Goal: Task Accomplishment & Management: Use online tool/utility

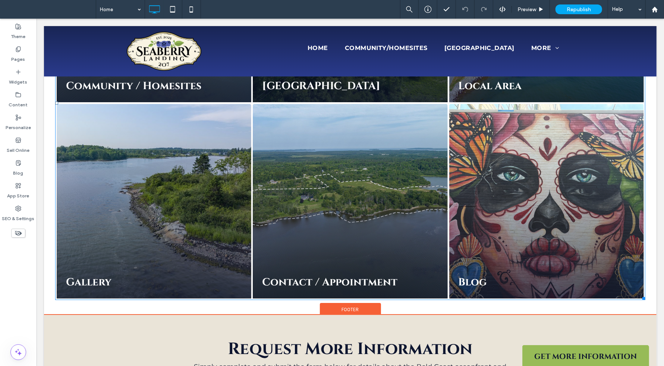
scroll to position [1508, 0]
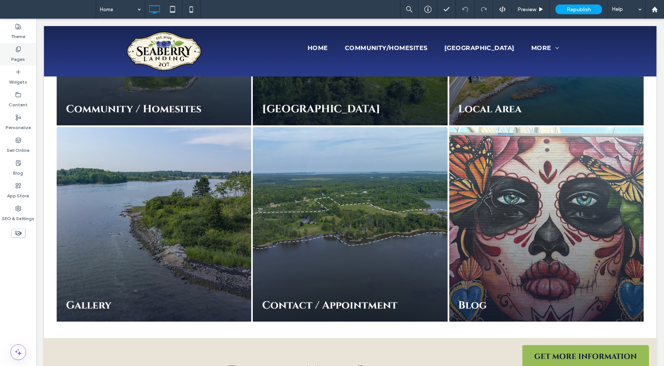
click at [18, 50] on use at bounding box center [18, 49] width 4 height 5
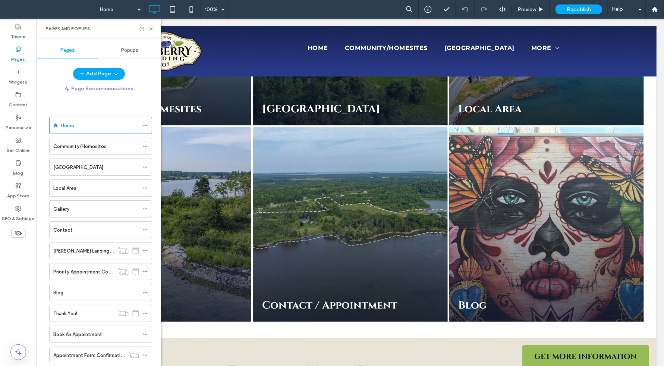
click at [19, 52] on icon at bounding box center [18, 49] width 6 height 6
click at [19, 77] on label "Widgets" at bounding box center [18, 80] width 18 height 10
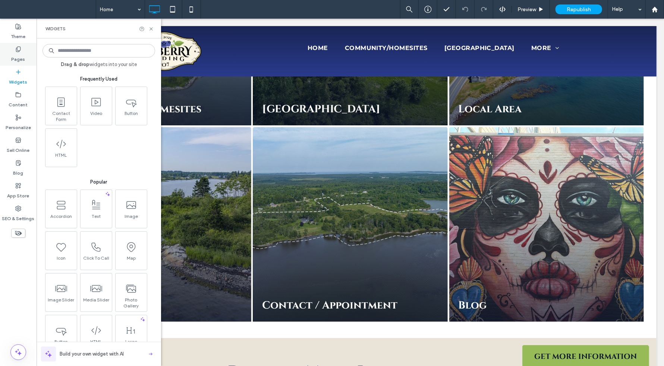
click at [19, 53] on label "Pages" at bounding box center [19, 57] width 14 height 10
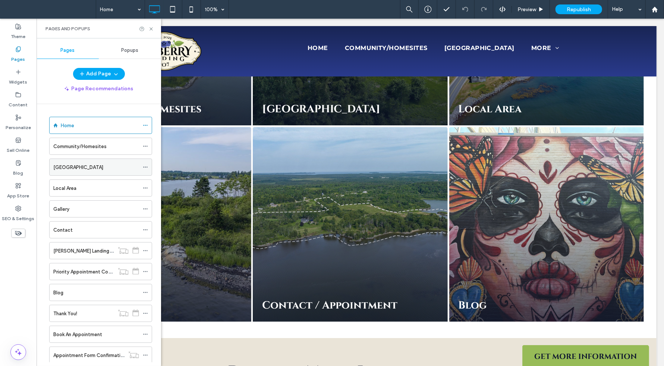
scroll to position [37, 0]
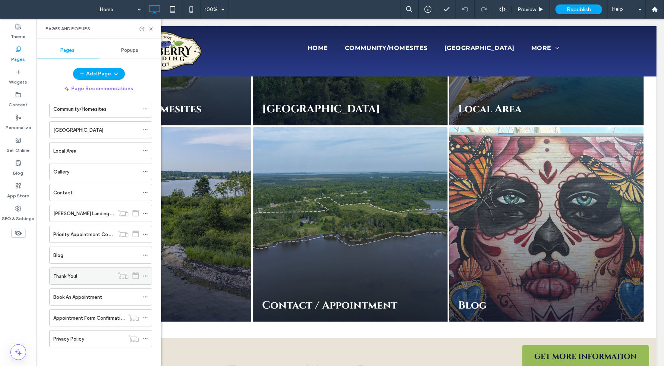
click at [74, 272] on label "Thank You!" at bounding box center [65, 276] width 24 height 13
click at [82, 315] on label "Appointment Form Confirmation" at bounding box center [89, 317] width 73 height 13
click at [152, 26] on icon at bounding box center [151, 29] width 6 height 6
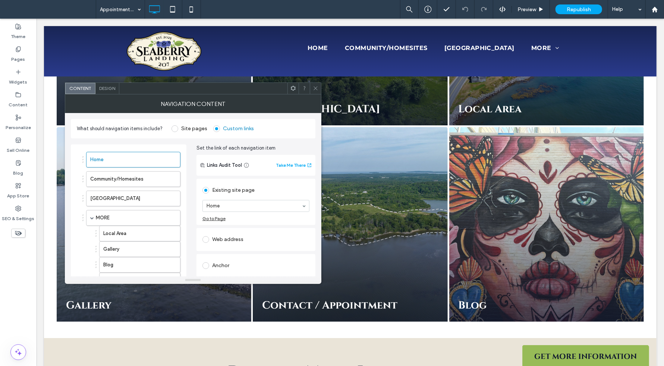
click at [284, 172] on div "Links Audit Tool Take Me There" at bounding box center [256, 165] width 119 height 21
click at [16, 46] on icon at bounding box center [18, 49] width 6 height 6
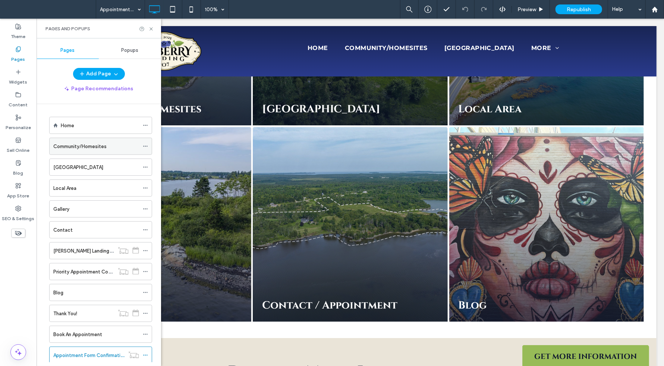
click at [91, 147] on label "Community/Homesites" at bounding box center [79, 146] width 53 height 13
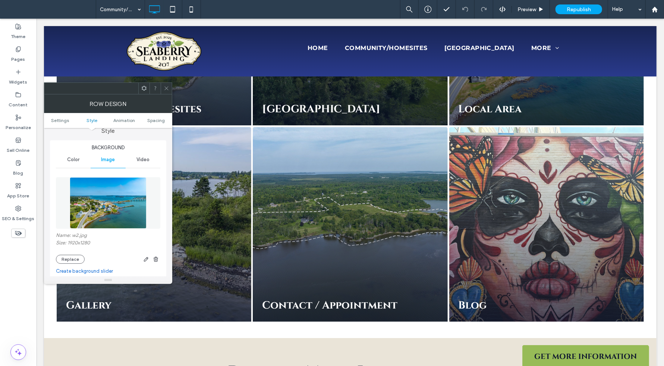
scroll to position [106, 0]
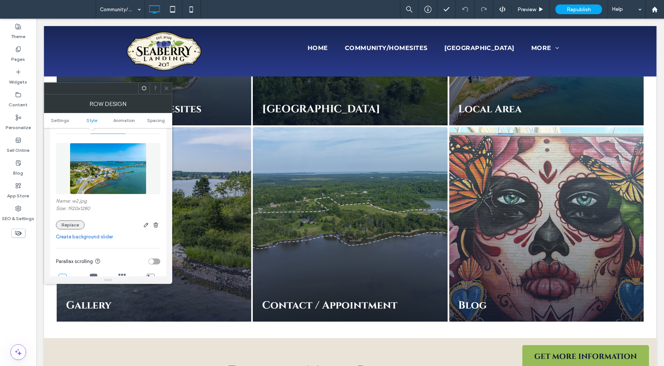
click at [71, 228] on button "Replace" at bounding box center [70, 224] width 29 height 9
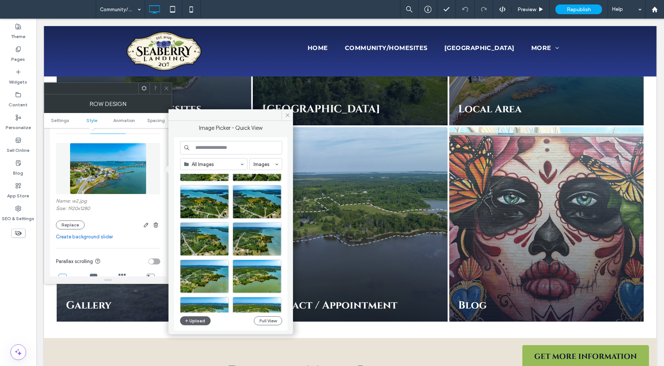
scroll to position [114, 0]
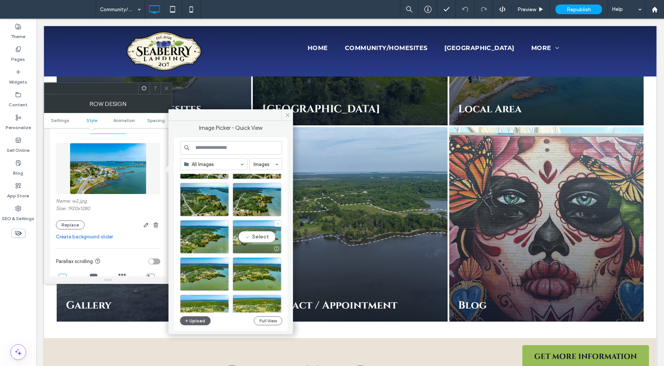
click at [248, 237] on div "Select" at bounding box center [257, 237] width 49 height 34
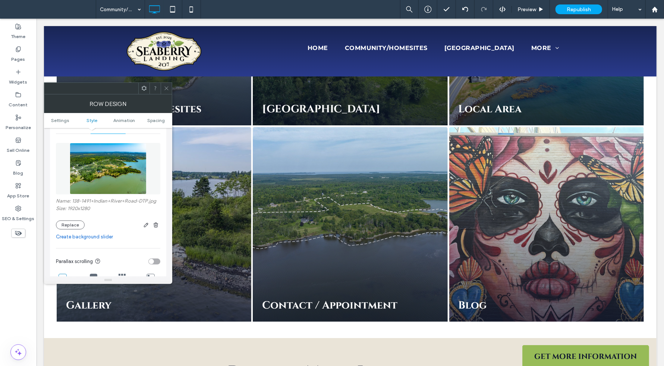
click at [167, 90] on icon at bounding box center [167, 88] width 6 height 6
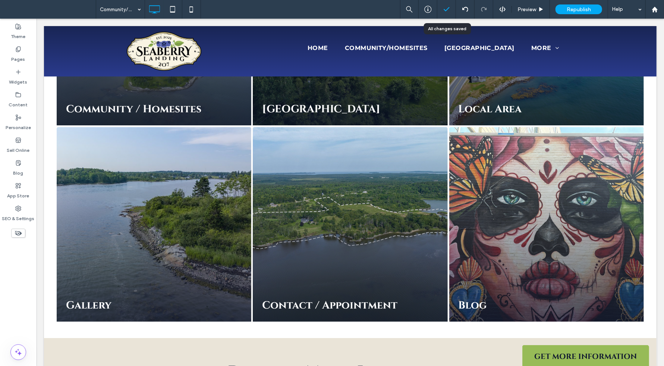
click at [445, 10] on icon at bounding box center [446, 9] width 7 height 7
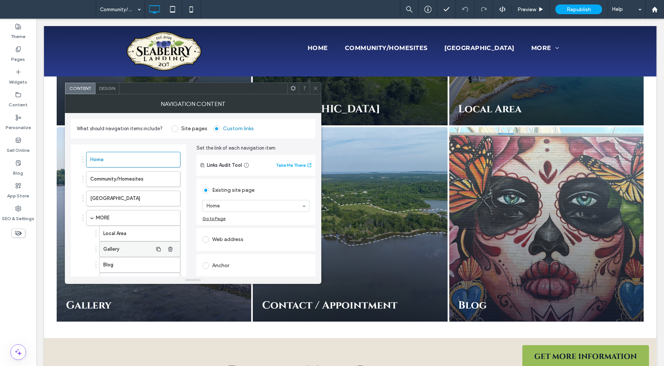
click at [116, 250] on label "Gallery" at bounding box center [127, 249] width 49 height 15
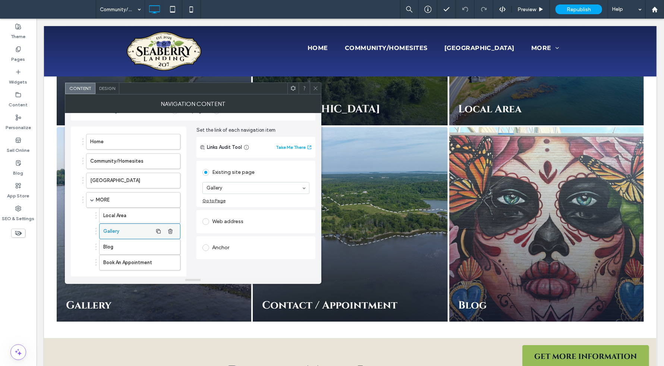
scroll to position [0, 0]
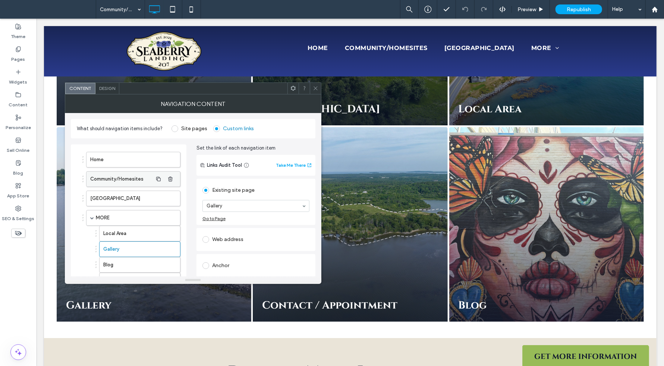
click at [115, 180] on label "Community/Homesites" at bounding box center [121, 179] width 62 height 15
click at [317, 90] on icon at bounding box center [316, 88] width 6 height 6
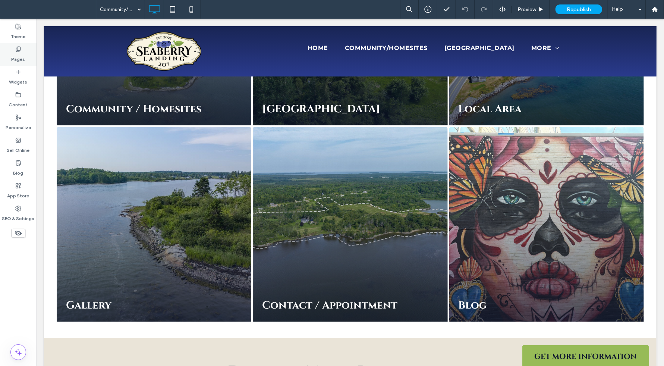
click at [16, 52] on label "Pages" at bounding box center [19, 57] width 14 height 10
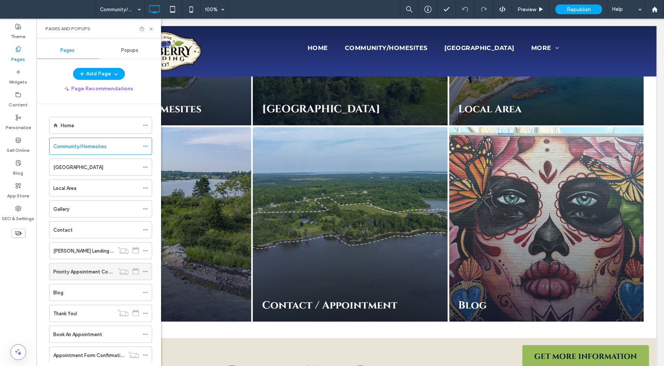
scroll to position [16, 0]
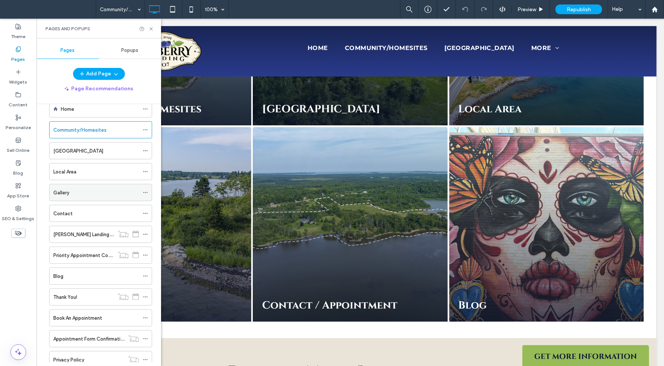
click at [78, 193] on div "Gallery" at bounding box center [96, 193] width 86 height 8
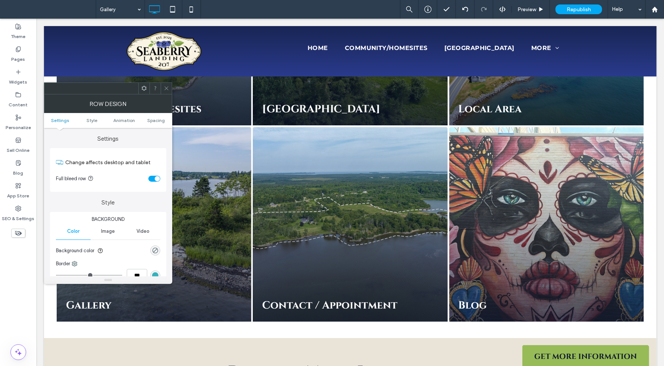
click at [147, 94] on div "Row Design" at bounding box center [108, 103] width 128 height 19
click at [144, 88] on icon at bounding box center [144, 88] width 6 height 6
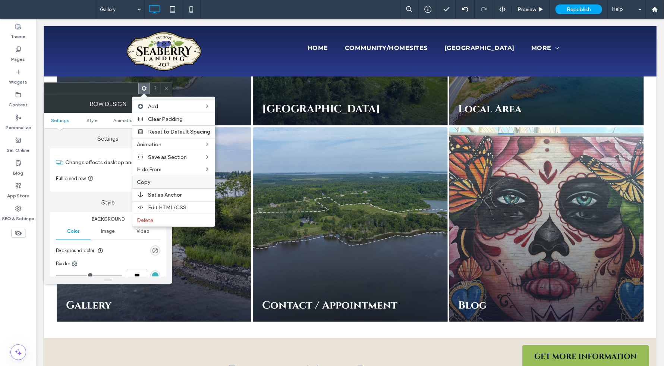
click at [140, 180] on span "Copy" at bounding box center [143, 182] width 13 height 6
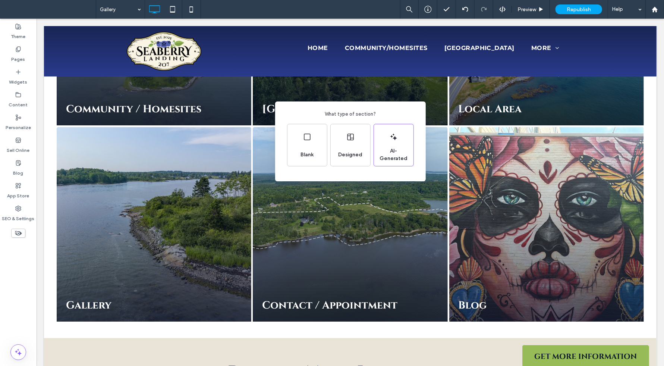
click at [498, 136] on div "What type of section? Blank Designed AI-Generated" at bounding box center [332, 201] width 664 height 402
